Goal: Entertainment & Leisure: Consume media (video, audio)

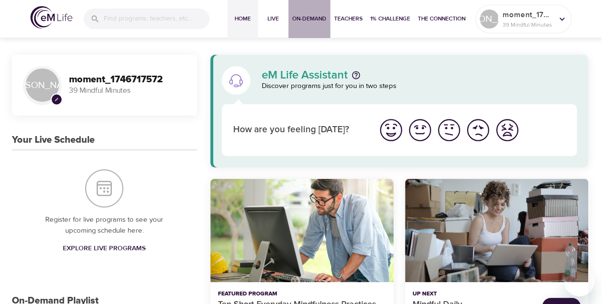
click at [309, 28] on button "On-Demand" at bounding box center [309, 19] width 42 height 38
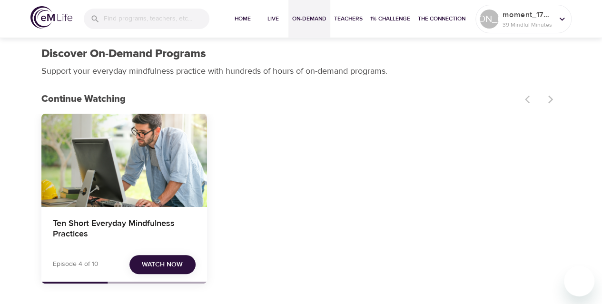
scroll to position [145, 0]
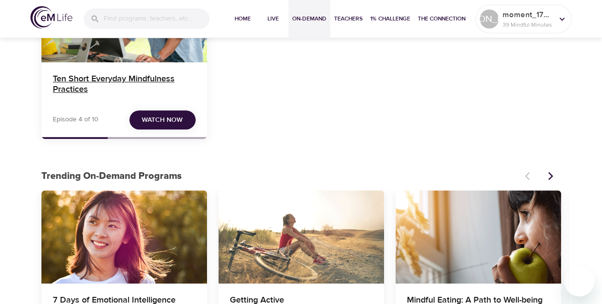
click at [118, 91] on h4 "Ten Short Everyday Mindfulness Practices" at bounding box center [124, 85] width 143 height 23
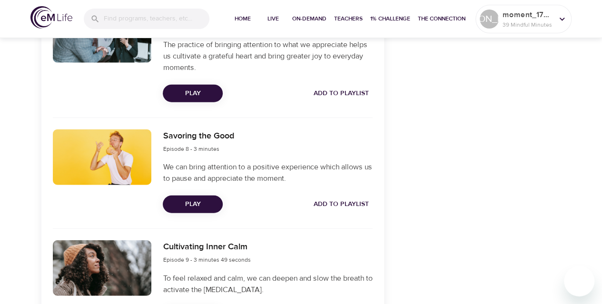
scroll to position [1017, 0]
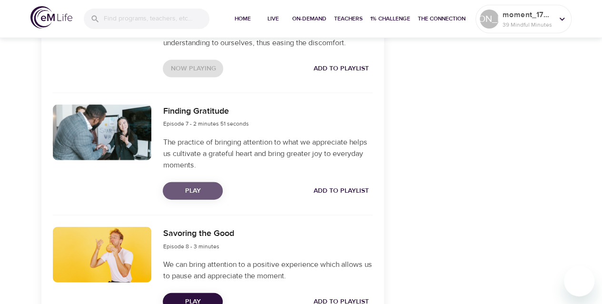
click at [198, 190] on span "Play" at bounding box center [192, 191] width 45 height 12
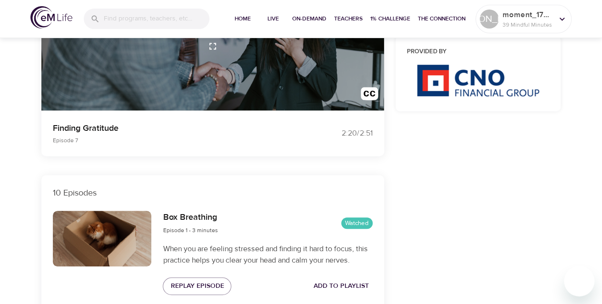
scroll to position [73, 0]
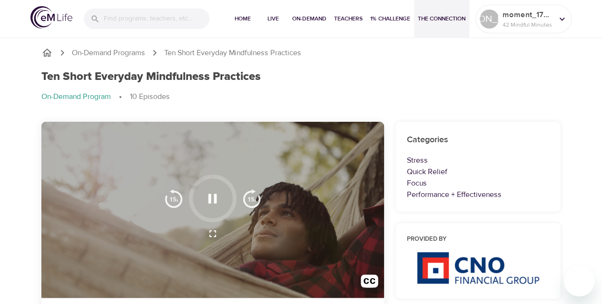
click at [433, 11] on button "The Connection" at bounding box center [441, 19] width 55 height 38
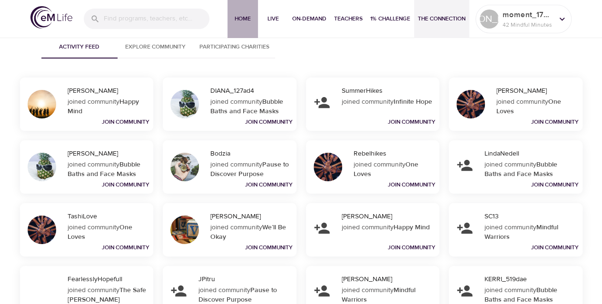
click at [237, 16] on span "Home" at bounding box center [242, 19] width 23 height 10
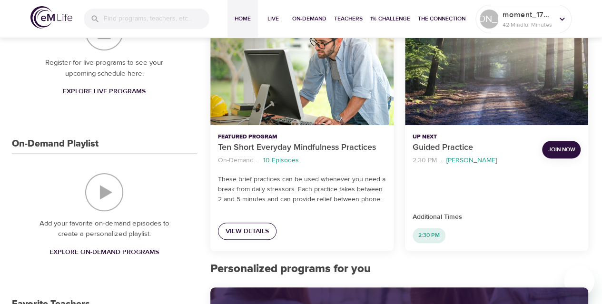
scroll to position [158, 0]
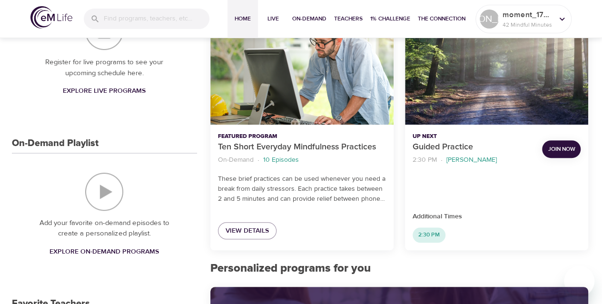
click at [424, 233] on span "2:30 PM" at bounding box center [429, 235] width 33 height 8
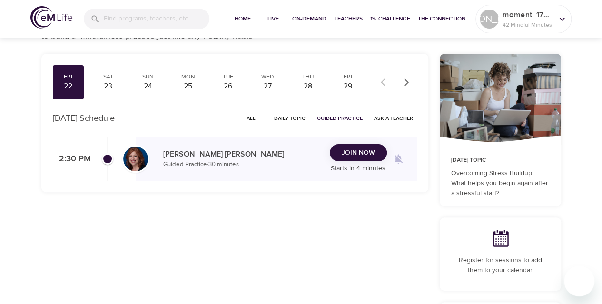
scroll to position [49, 0]
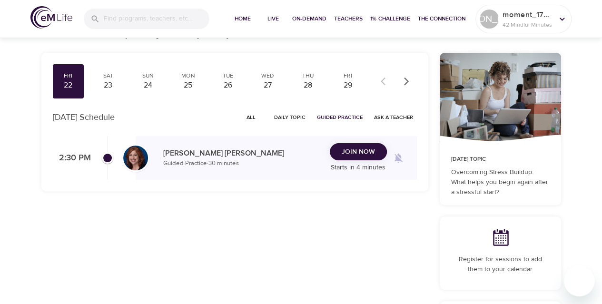
click at [500, 239] on icon at bounding box center [500, 237] width 19 height 19
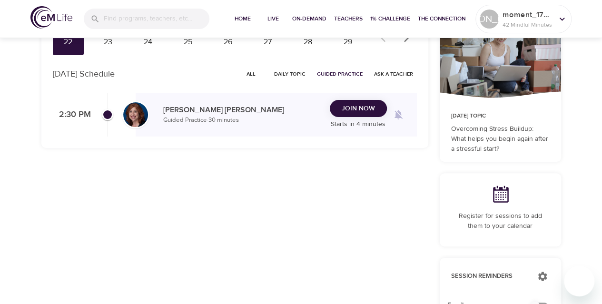
scroll to position [93, 0]
click at [484, 220] on p "Register for sessions to add them to your calendar" at bounding box center [500, 221] width 99 height 20
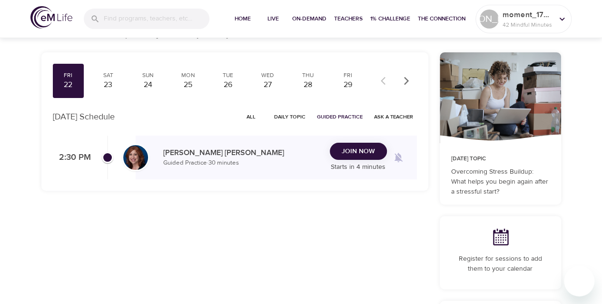
scroll to position [49, 0]
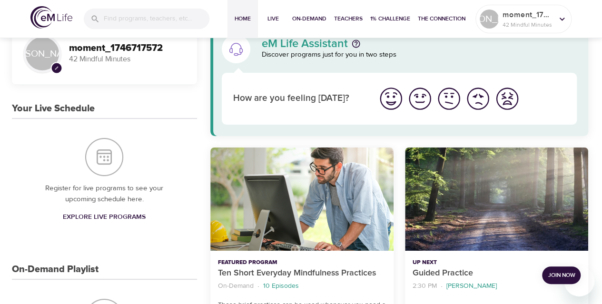
scroll to position [31, 0]
click at [117, 223] on link "Explore Live Programs" at bounding box center [104, 217] width 90 height 18
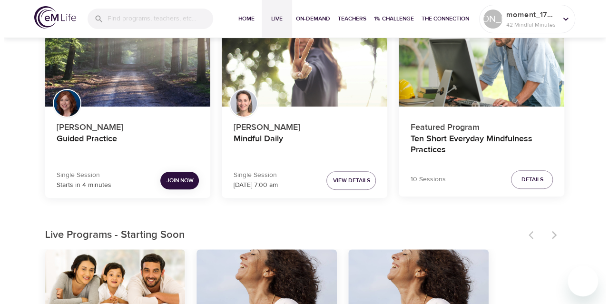
scroll to position [109, 0]
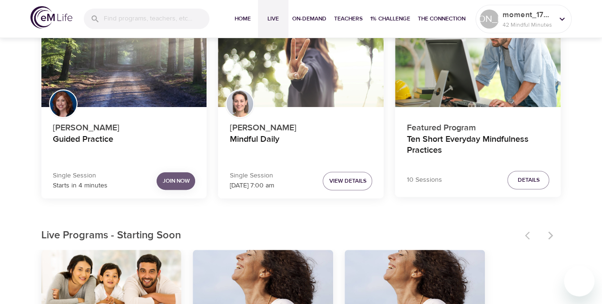
click at [168, 177] on span "Join Now" at bounding box center [175, 181] width 27 height 10
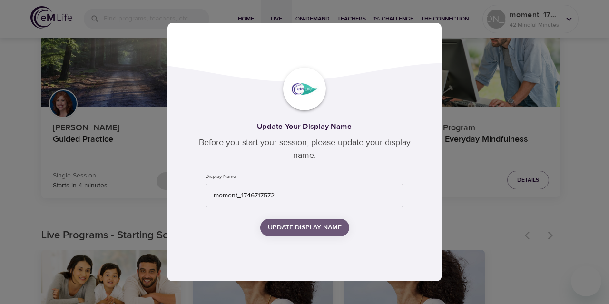
click at [308, 231] on span "Update Display Name" at bounding box center [305, 228] width 74 height 12
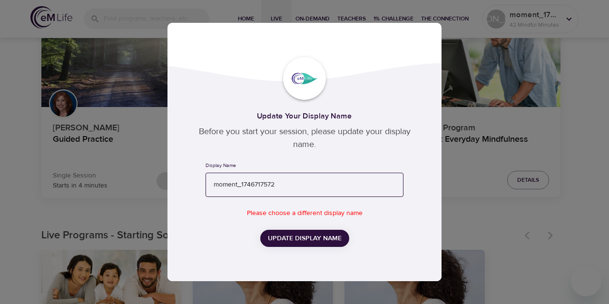
drag, startPoint x: 329, startPoint y: 188, endPoint x: 282, endPoint y: 172, distance: 50.1
click at [247, 157] on div "Update Your Display Name Before you start your session, please update your disp…" at bounding box center [305, 152] width 274 height 228
click at [297, 183] on input "moment_1746717572" at bounding box center [305, 185] width 198 height 24
drag, startPoint x: 297, startPoint y: 183, endPoint x: 102, endPoint y: 179, distance: 195.2
click at [102, 179] on div "Update Your Display Name Before you start your session, please update your disp…" at bounding box center [304, 152] width 609 height 304
